Goal: Browse casually: Explore the website without a specific task or goal

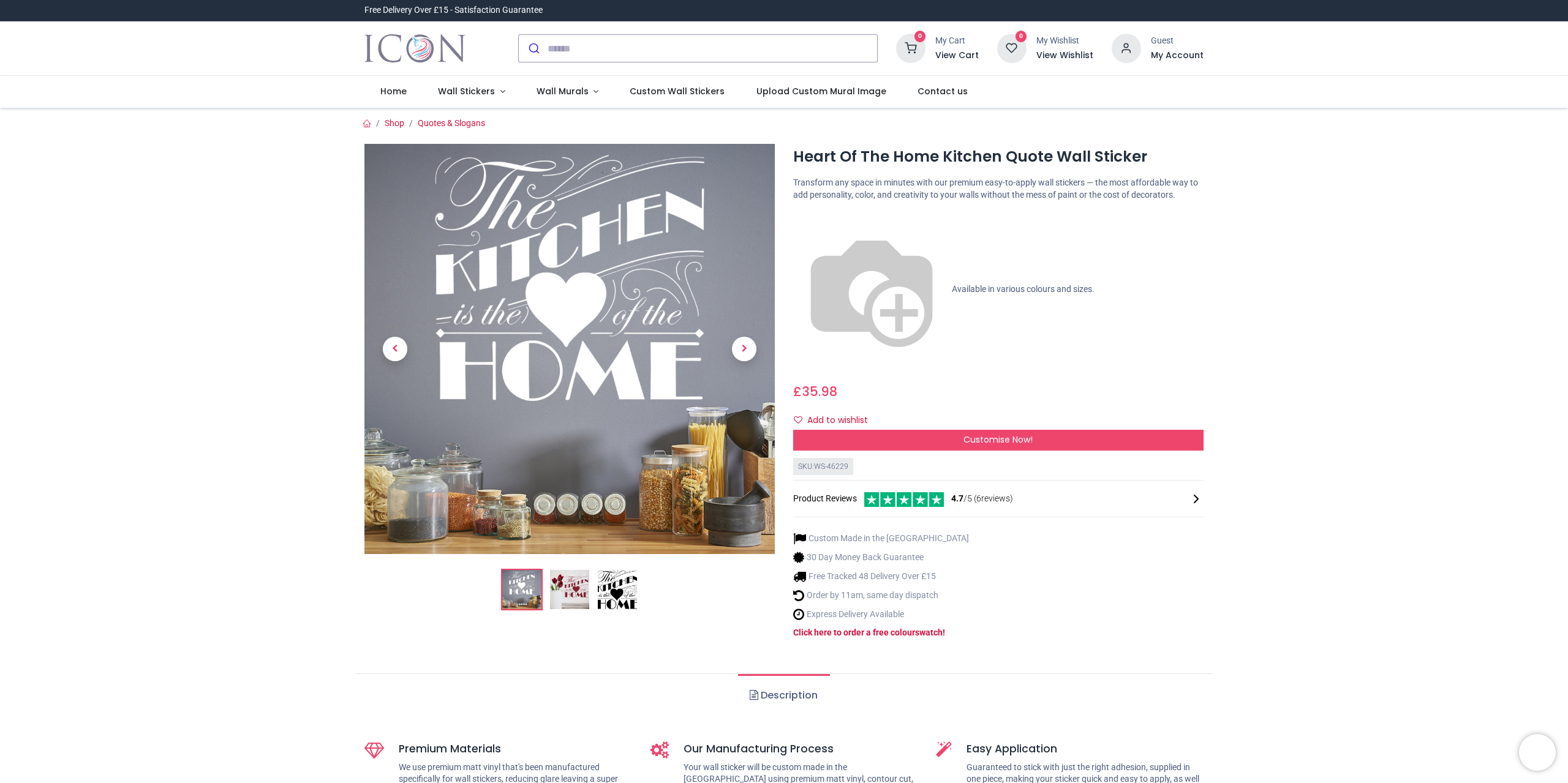
click at [433, 46] on img "Logo of Icon Wall Stickers" at bounding box center [415, 49] width 101 height 34
